Goal: Information Seeking & Learning: Learn about a topic

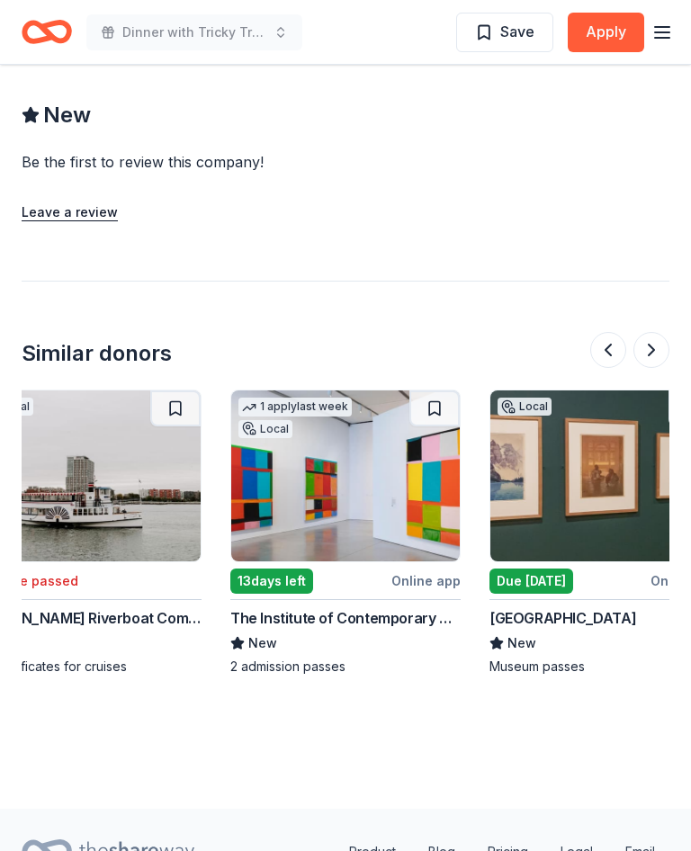
scroll to position [0, 311]
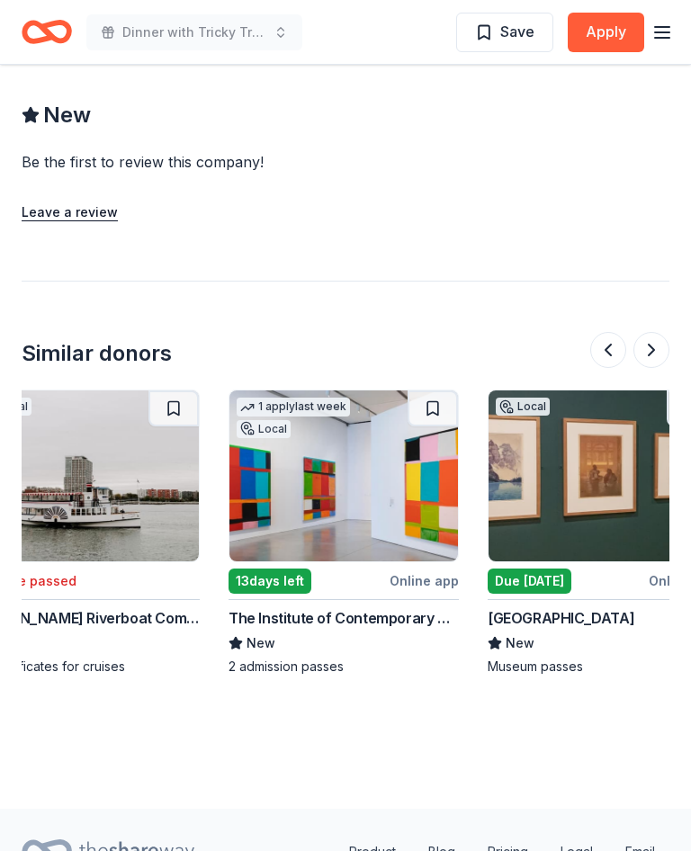
click at [350, 413] on img at bounding box center [343, 475] width 228 height 171
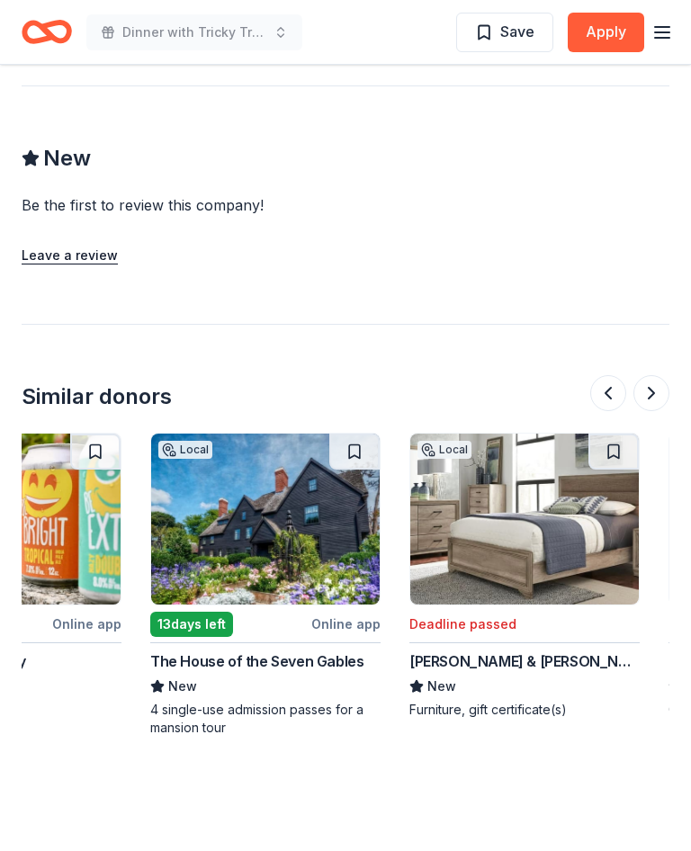
scroll to position [0, 909]
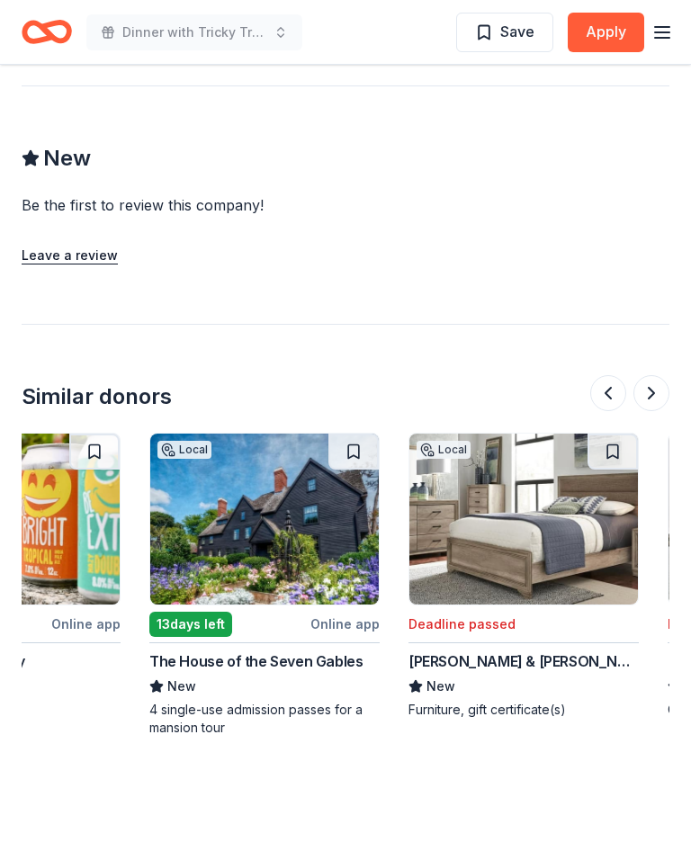
click at [274, 438] on img at bounding box center [264, 519] width 228 height 171
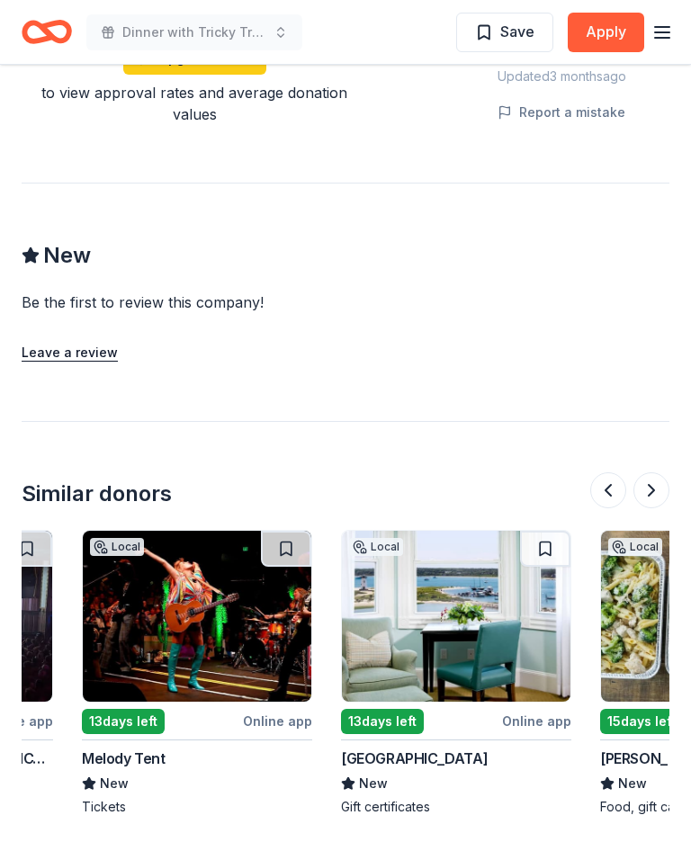
scroll to position [0, 455]
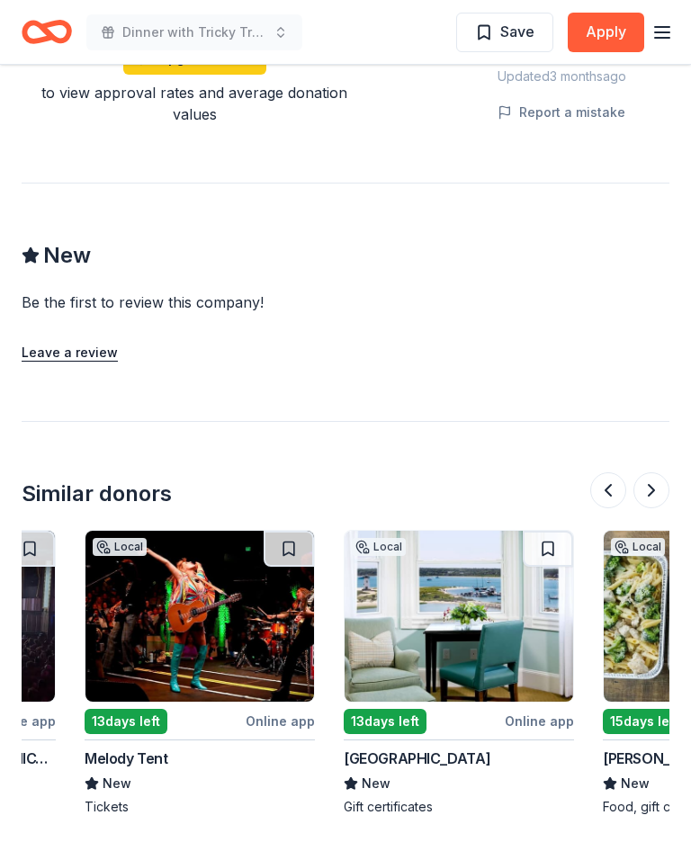
click at [448, 617] on img at bounding box center [459, 616] width 228 height 171
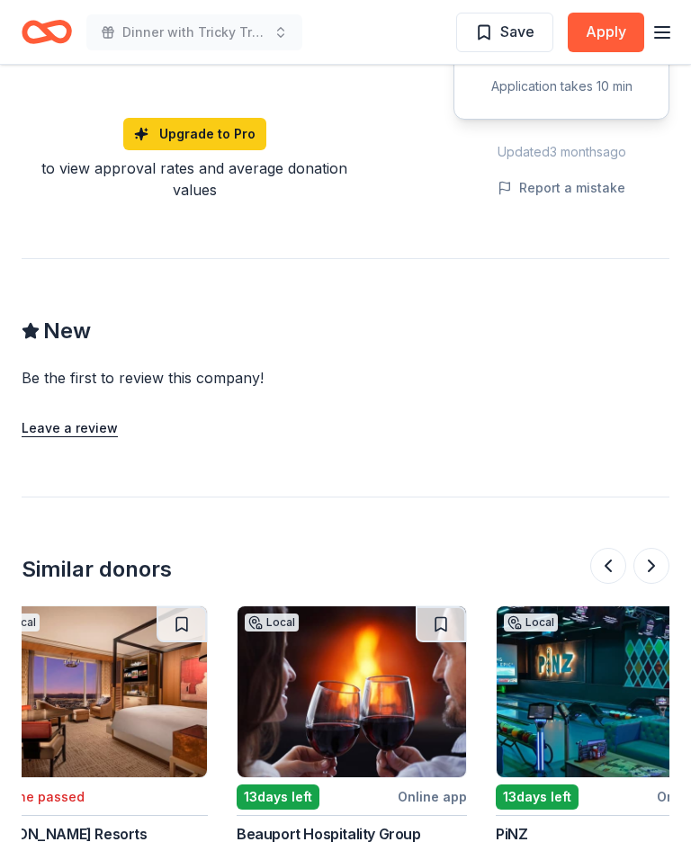
scroll to position [0, 1082]
